Goal: Find specific page/section: Find specific page/section

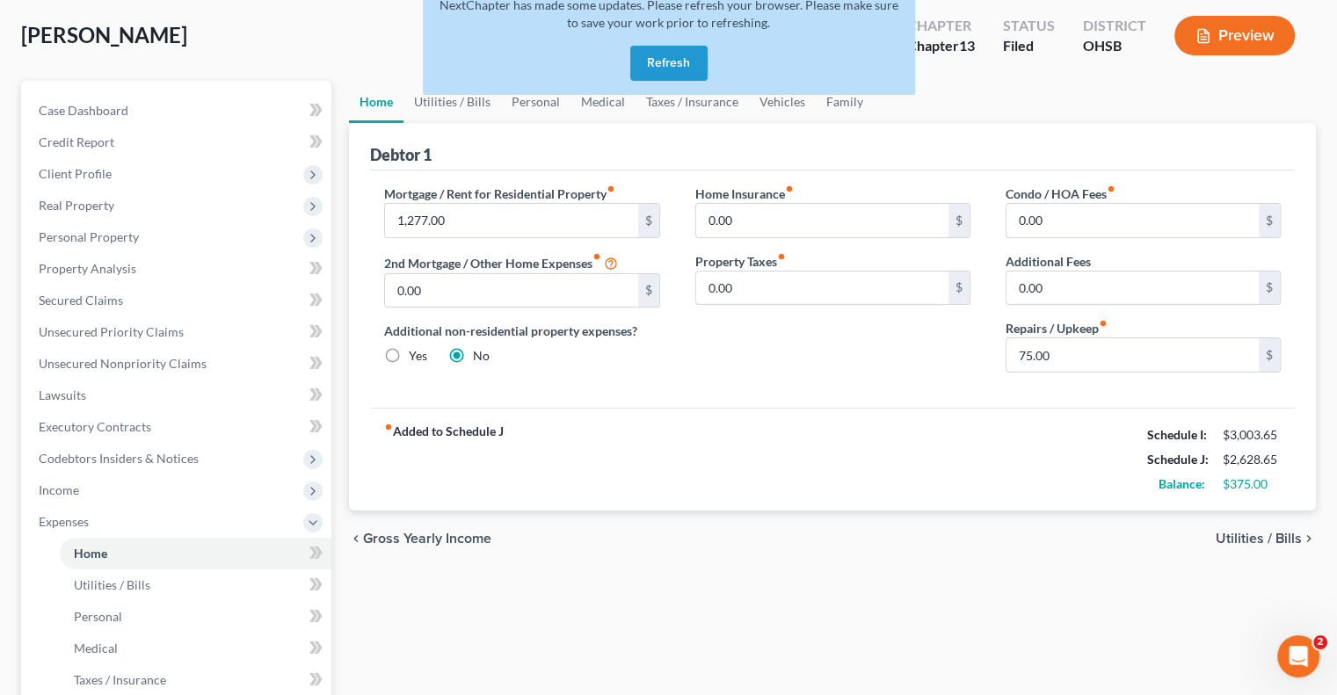
click at [659, 55] on button "Refresh" at bounding box center [668, 63] width 77 height 35
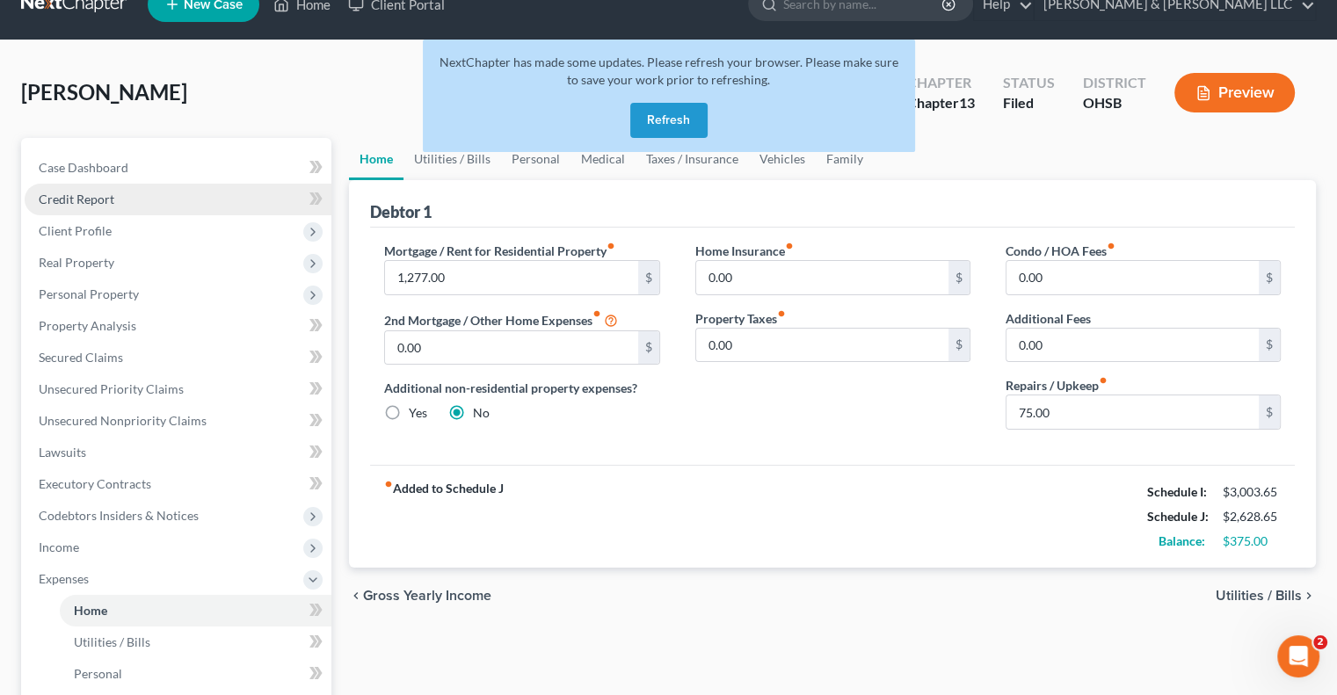
scroll to position [4, 0]
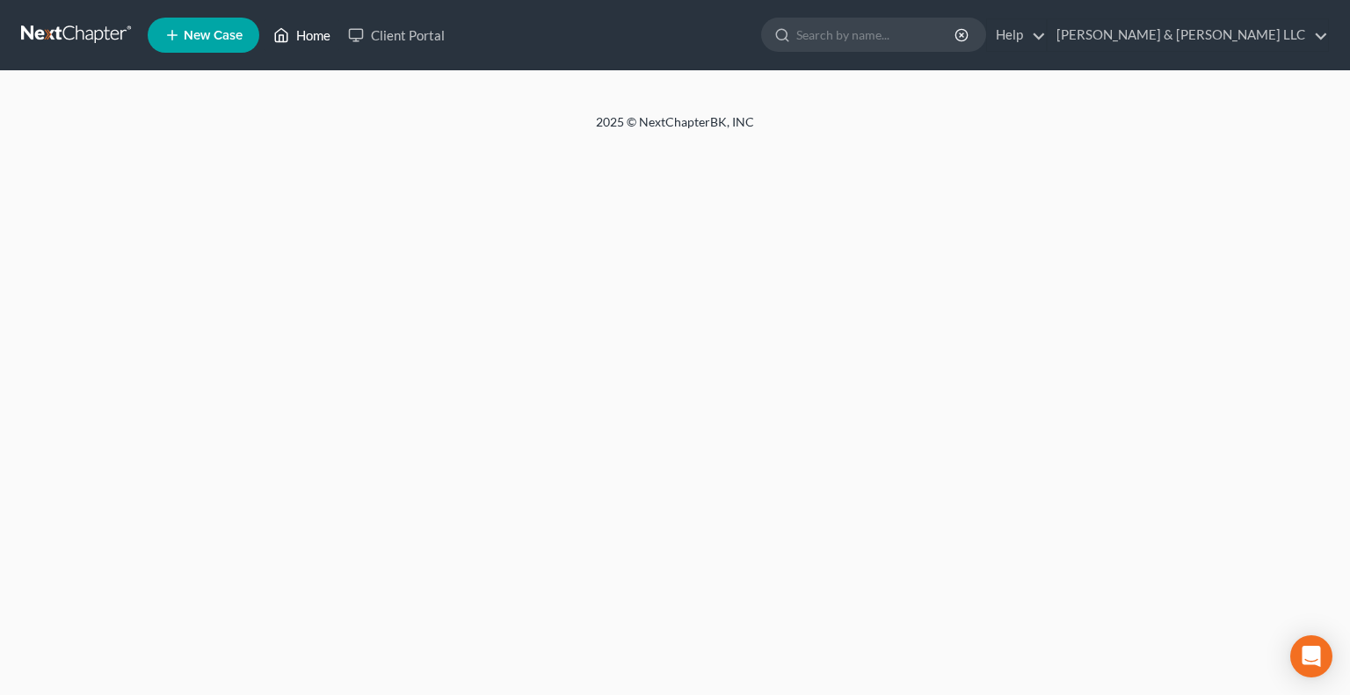
click at [315, 39] on link "Home" at bounding box center [302, 35] width 75 height 32
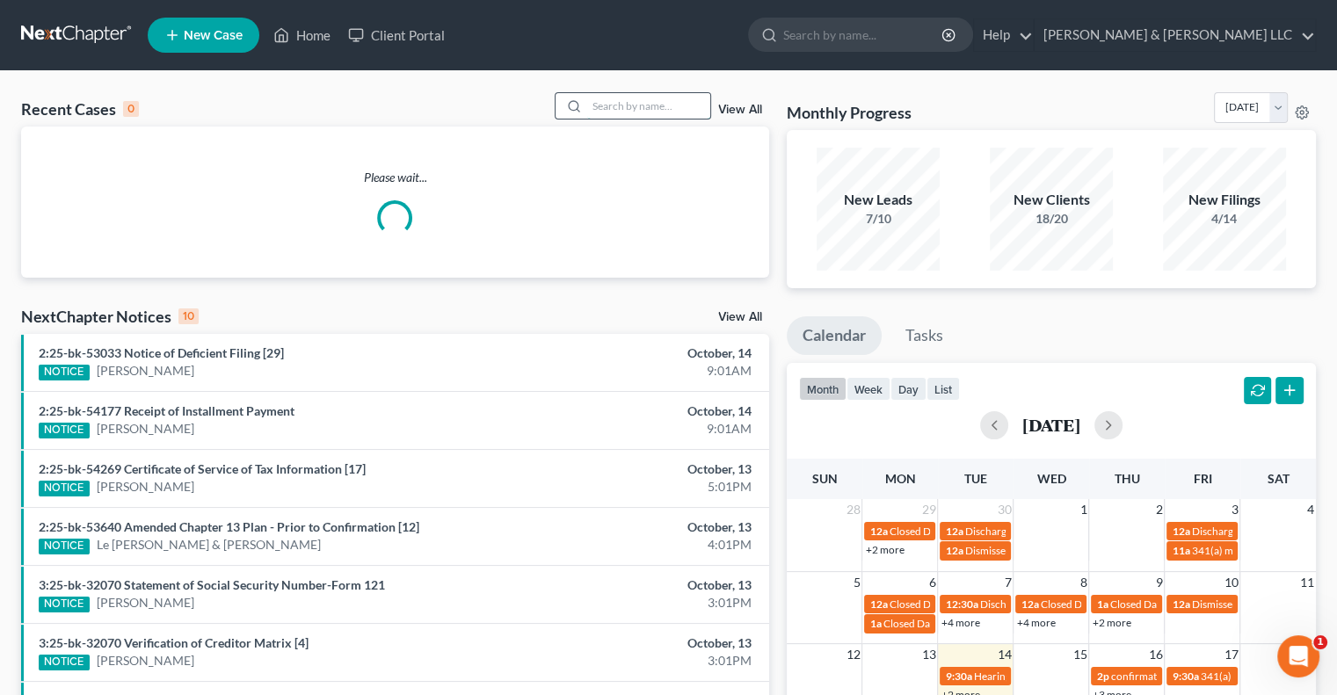
click at [592, 112] on input "search" at bounding box center [648, 105] width 123 height 25
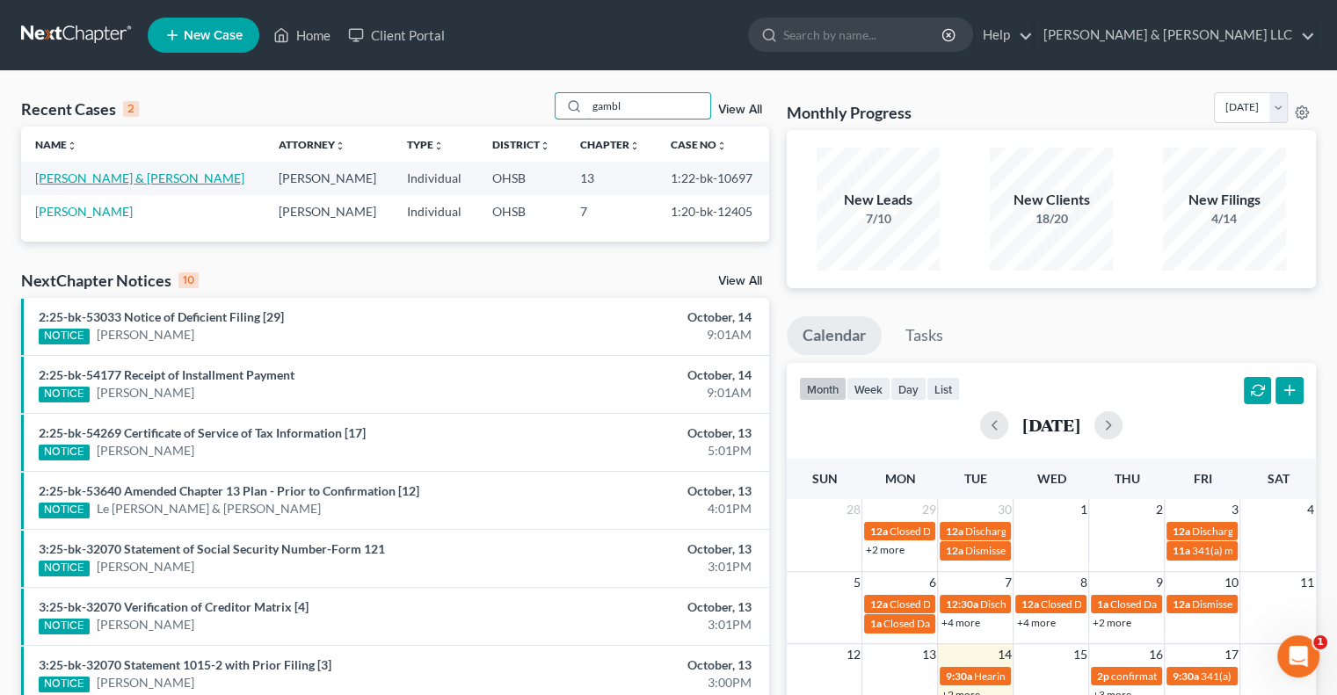
type input "gambl"
click at [148, 171] on link "Gamble, Anthony & Raynetta" at bounding box center [139, 178] width 209 height 15
select select "3"
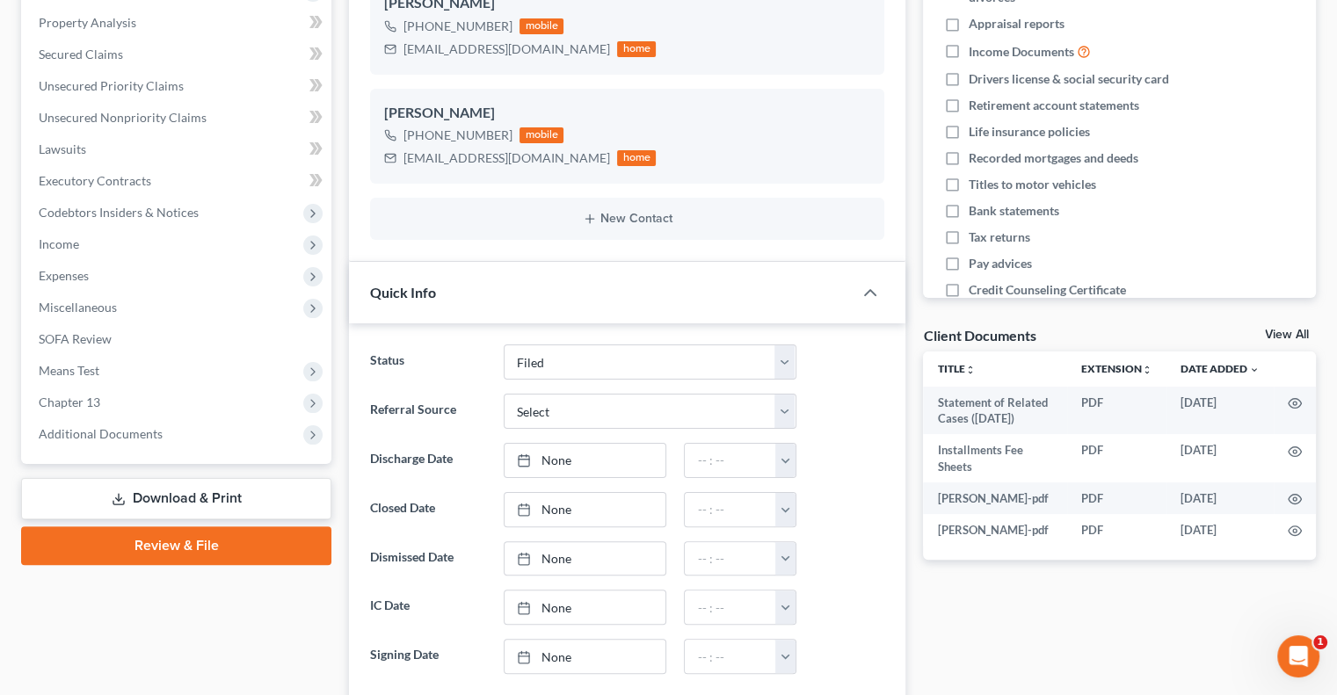
scroll to position [352, 0]
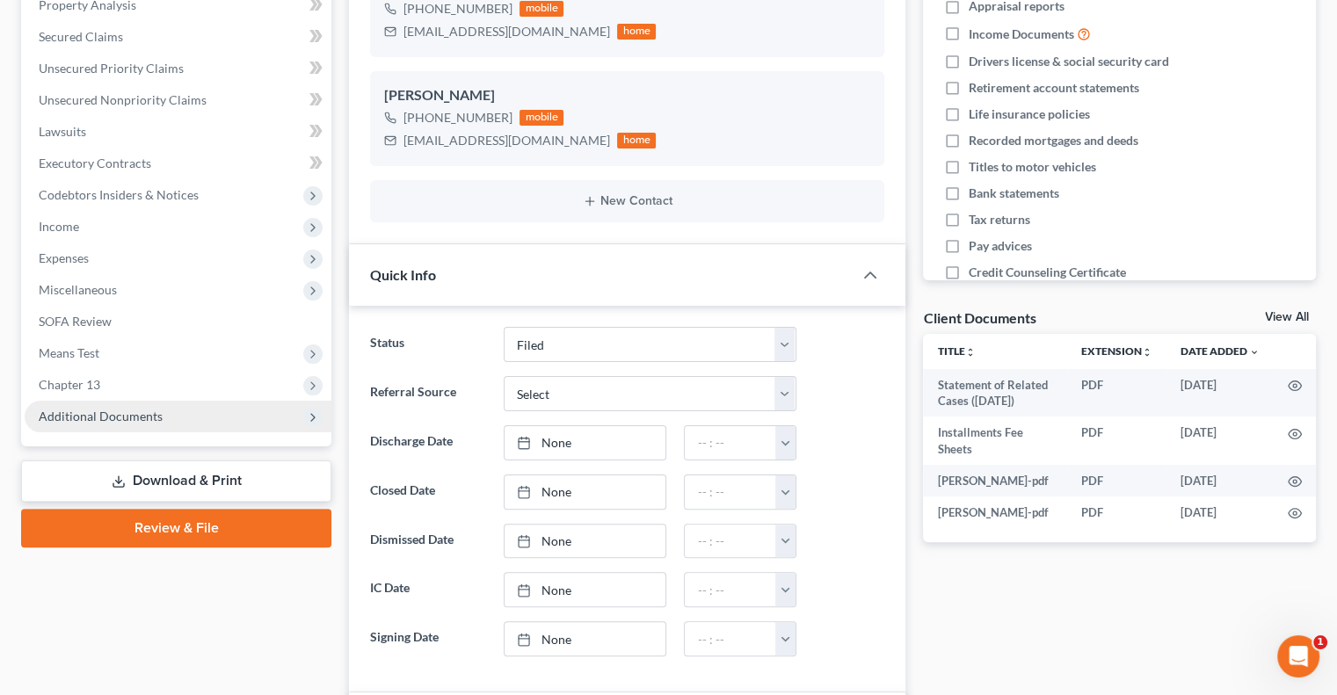
click at [91, 420] on span "Additional Documents" at bounding box center [101, 416] width 124 height 15
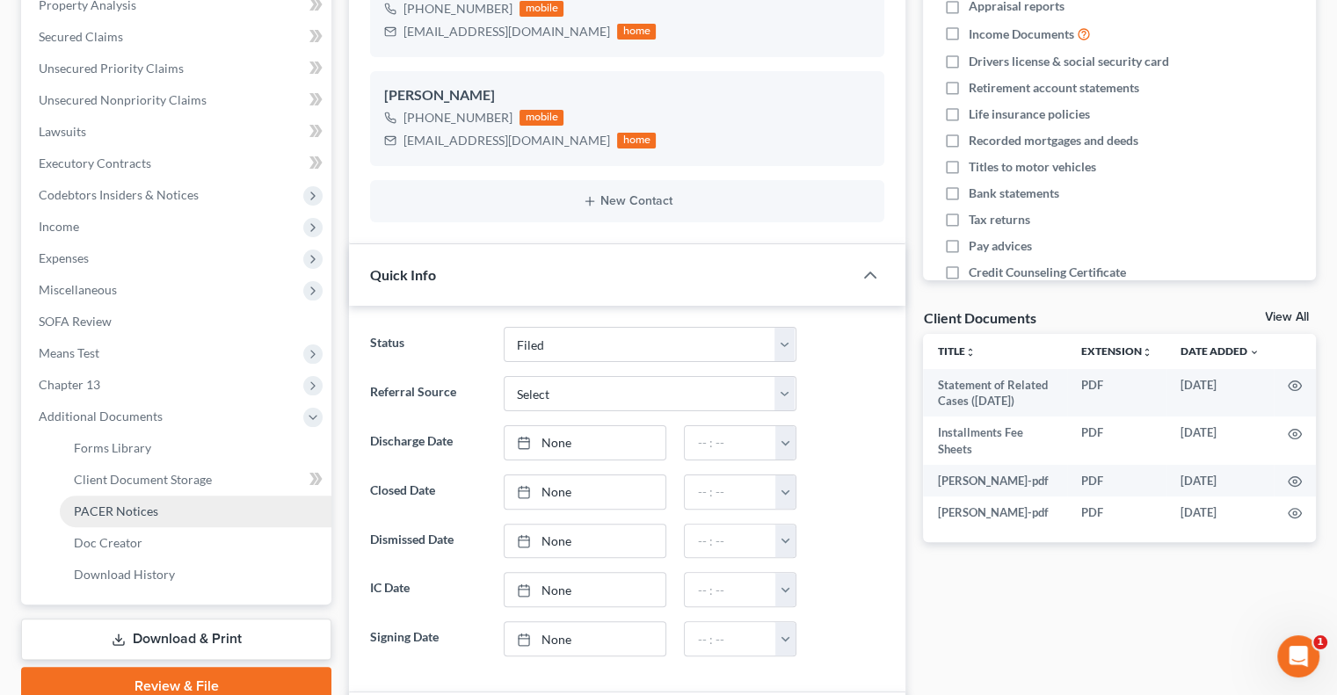
click at [106, 510] on span "PACER Notices" at bounding box center [116, 511] width 84 height 15
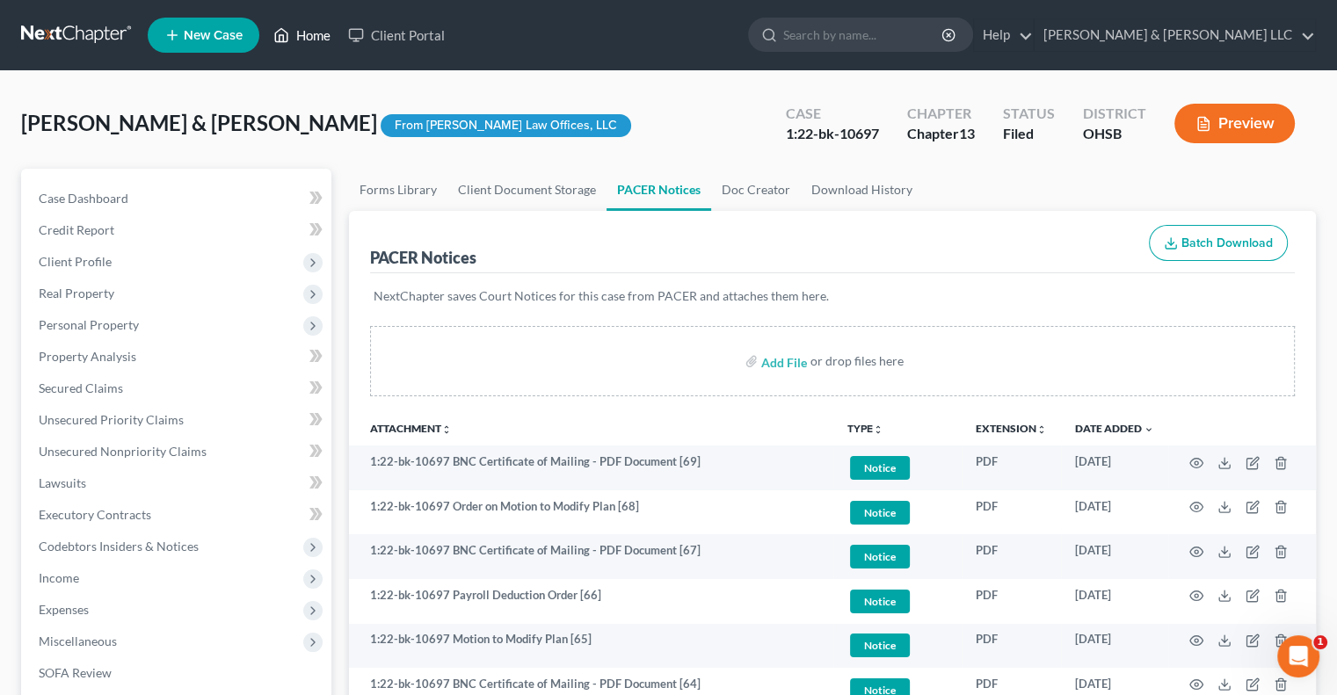
click at [316, 38] on link "Home" at bounding box center [302, 35] width 75 height 32
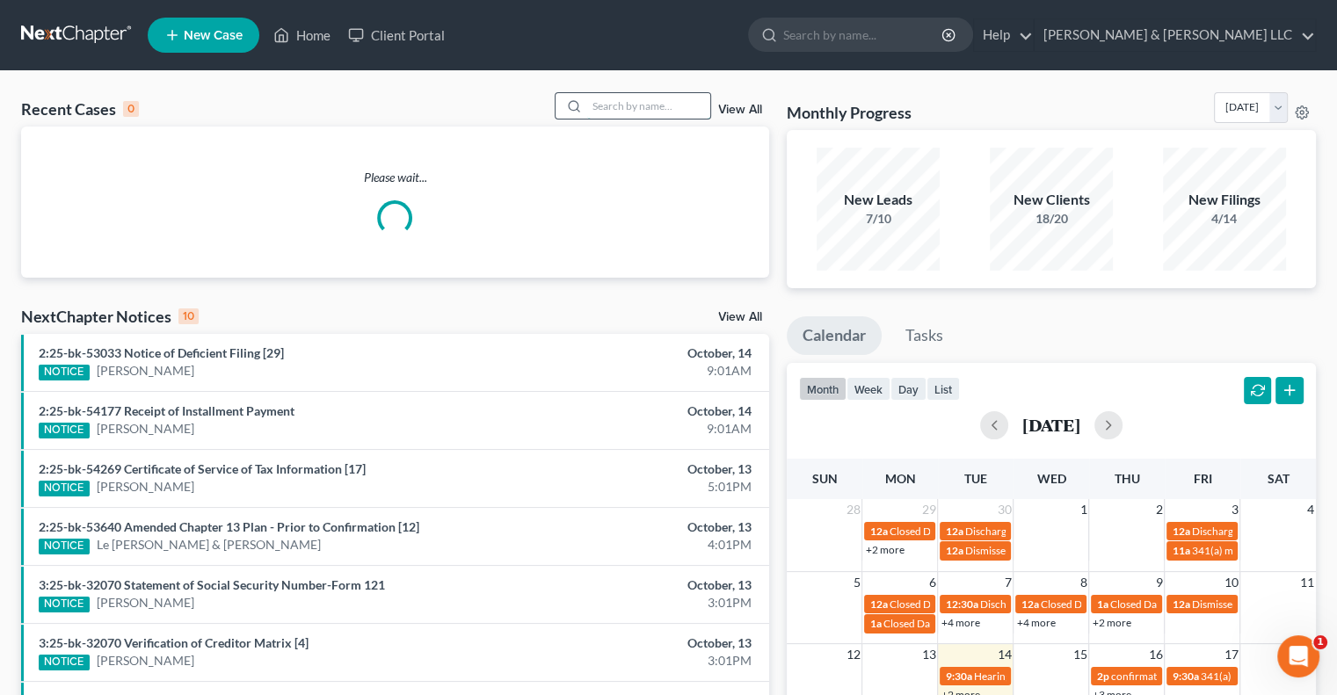
click at [619, 112] on input "search" at bounding box center [648, 105] width 123 height 25
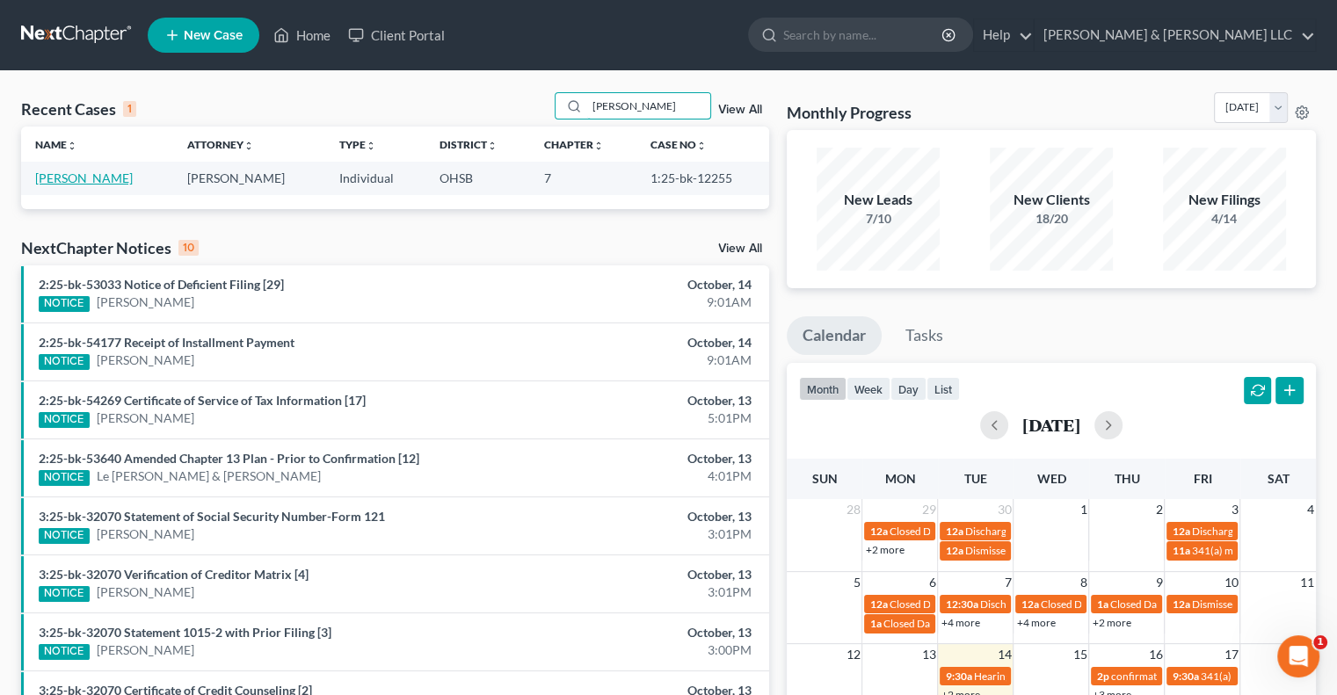
type input "powell"
click at [81, 175] on link "Powell, Tara" at bounding box center [84, 178] width 98 height 15
select select "3"
select select "6"
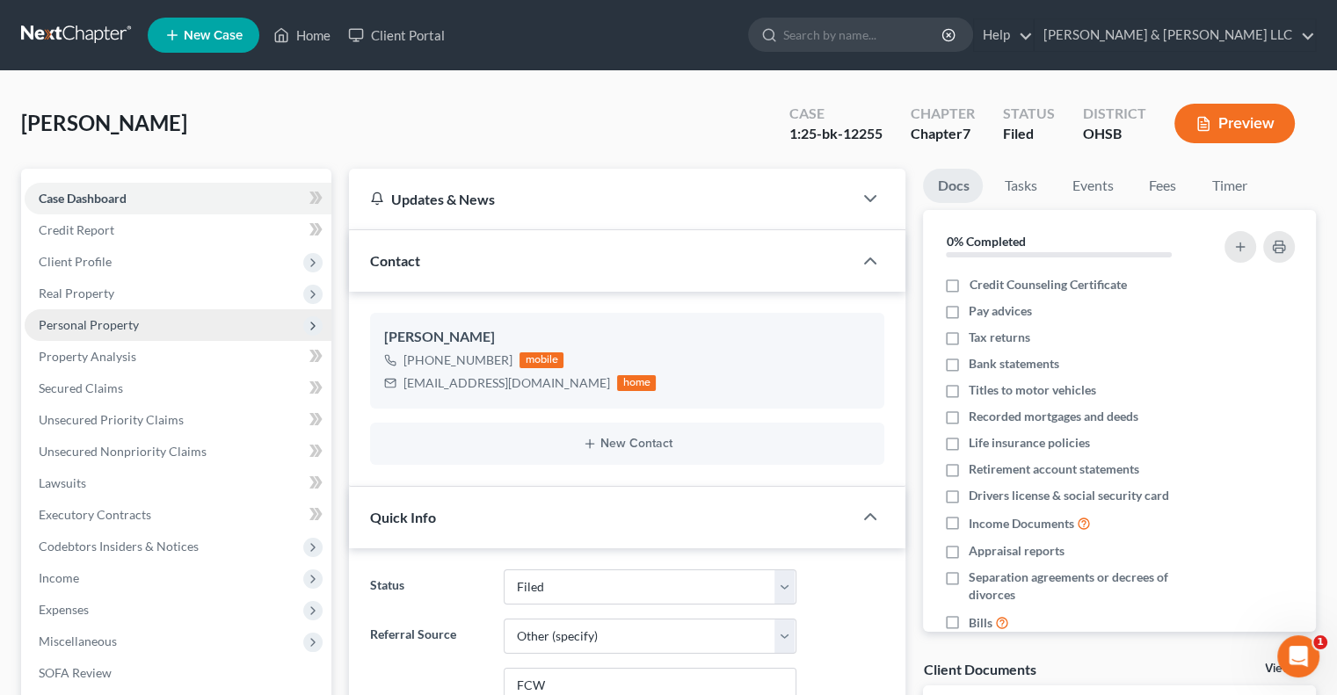
click at [98, 326] on span "Personal Property" at bounding box center [89, 324] width 100 height 15
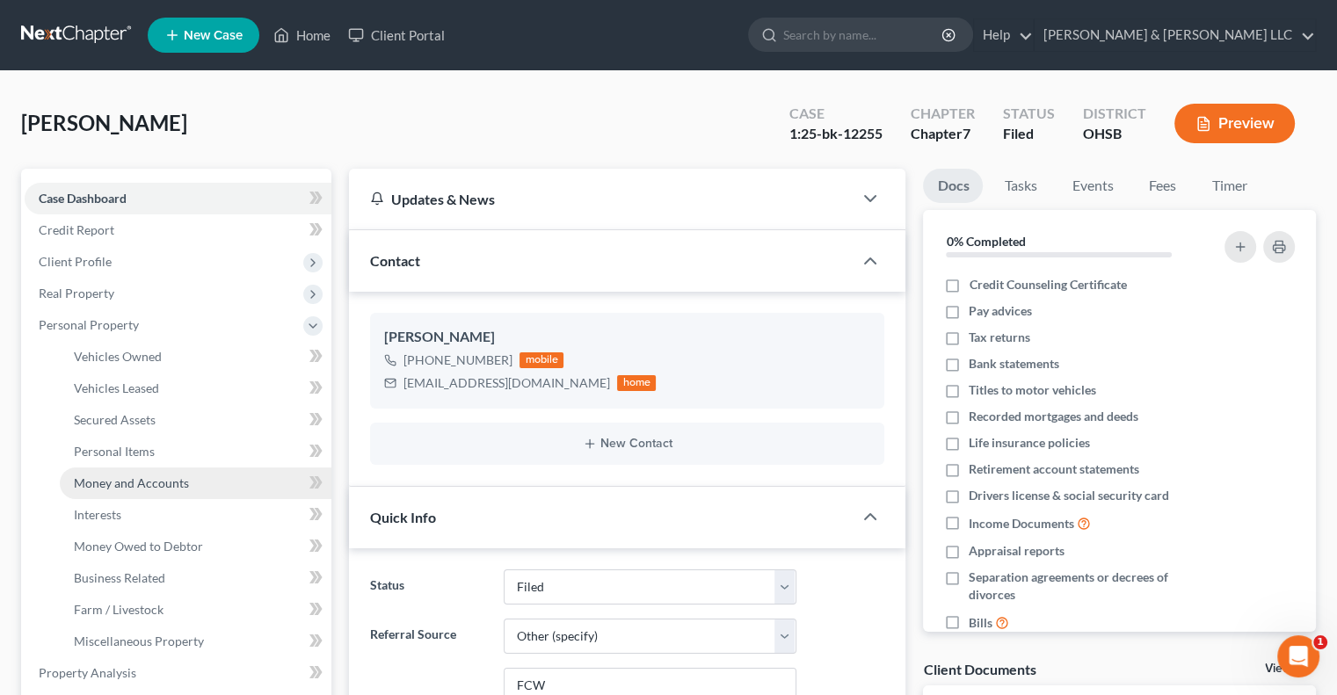
click at [153, 476] on span "Money and Accounts" at bounding box center [131, 483] width 115 height 15
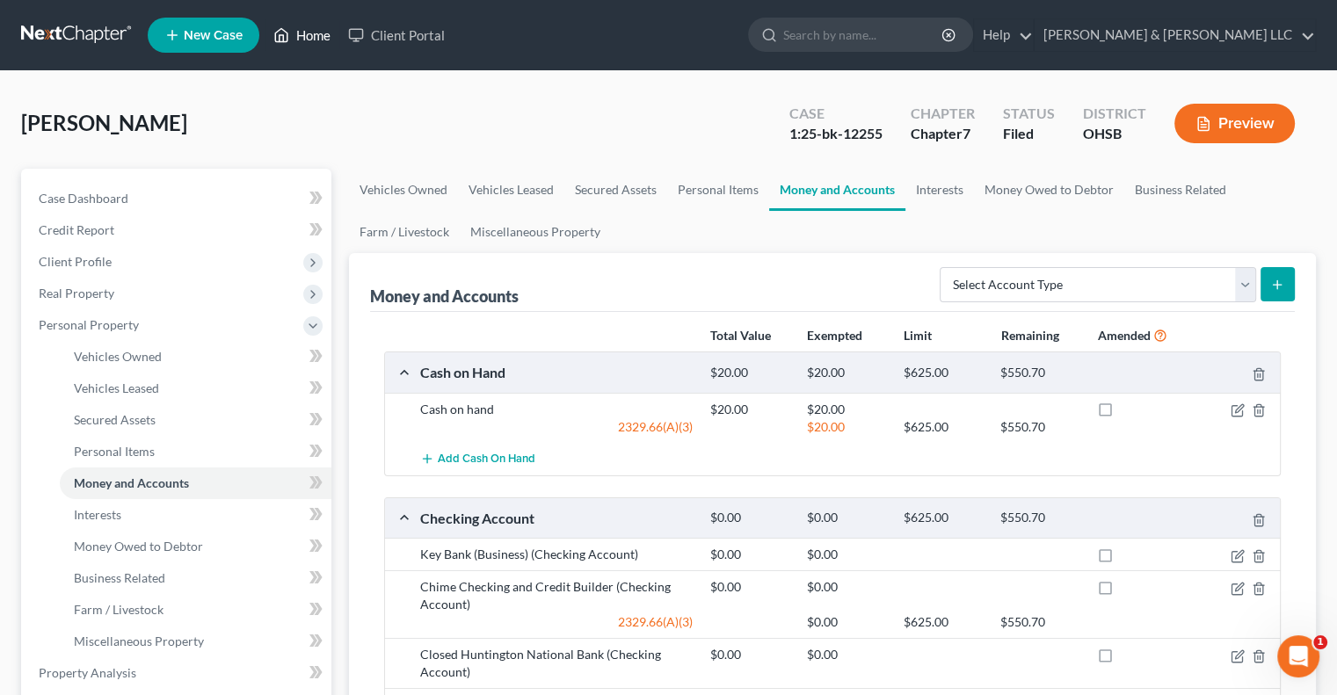
click at [316, 41] on link "Home" at bounding box center [302, 35] width 75 height 32
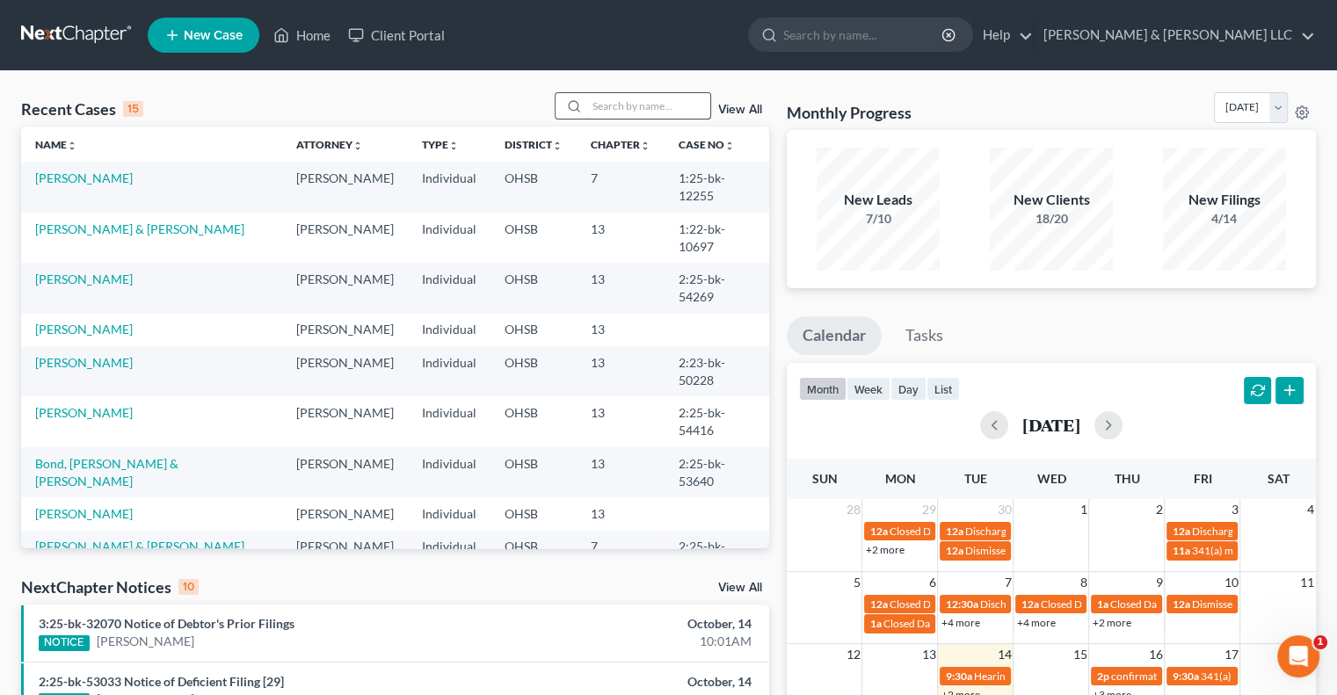
click at [611, 106] on input "search" at bounding box center [648, 105] width 123 height 25
